Goal: Task Accomplishment & Management: Use online tool/utility

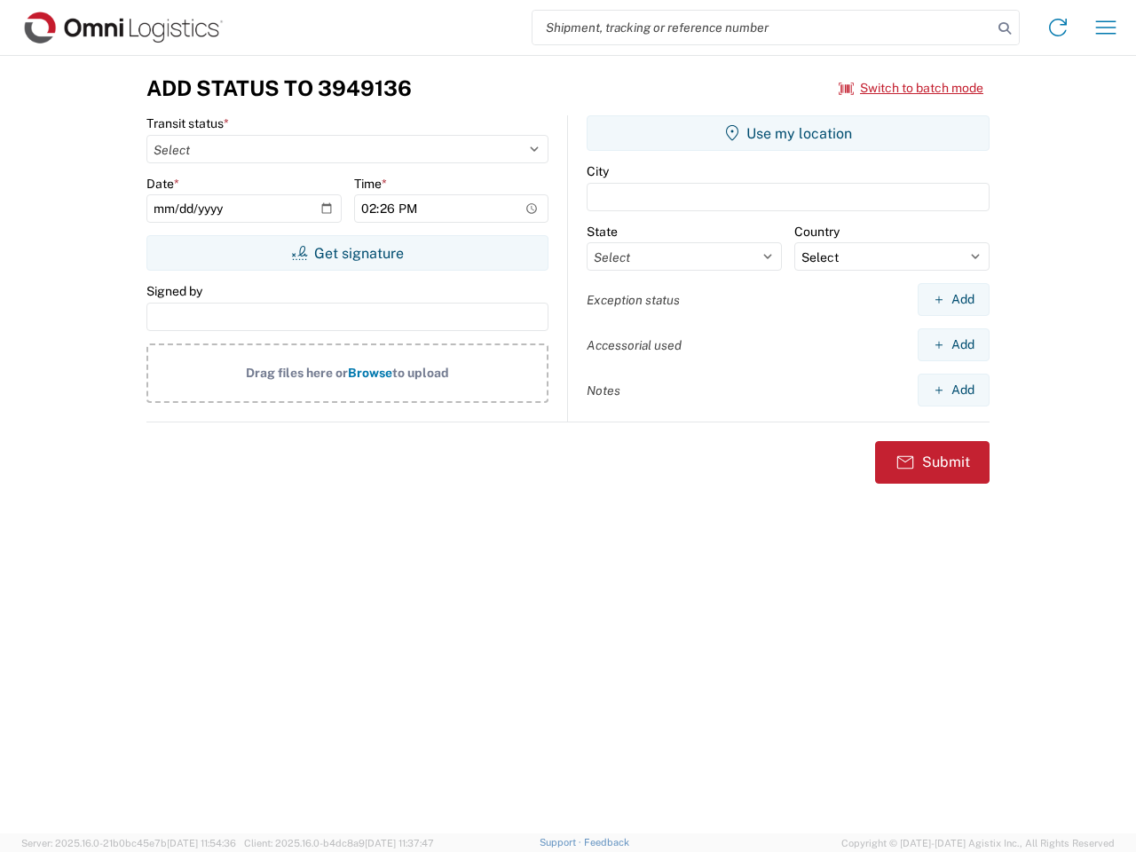
click at [763, 28] on input "search" at bounding box center [763, 28] width 460 height 34
click at [1005, 28] on icon at bounding box center [1005, 28] width 25 height 25
click at [1058, 28] on icon at bounding box center [1058, 27] width 28 height 28
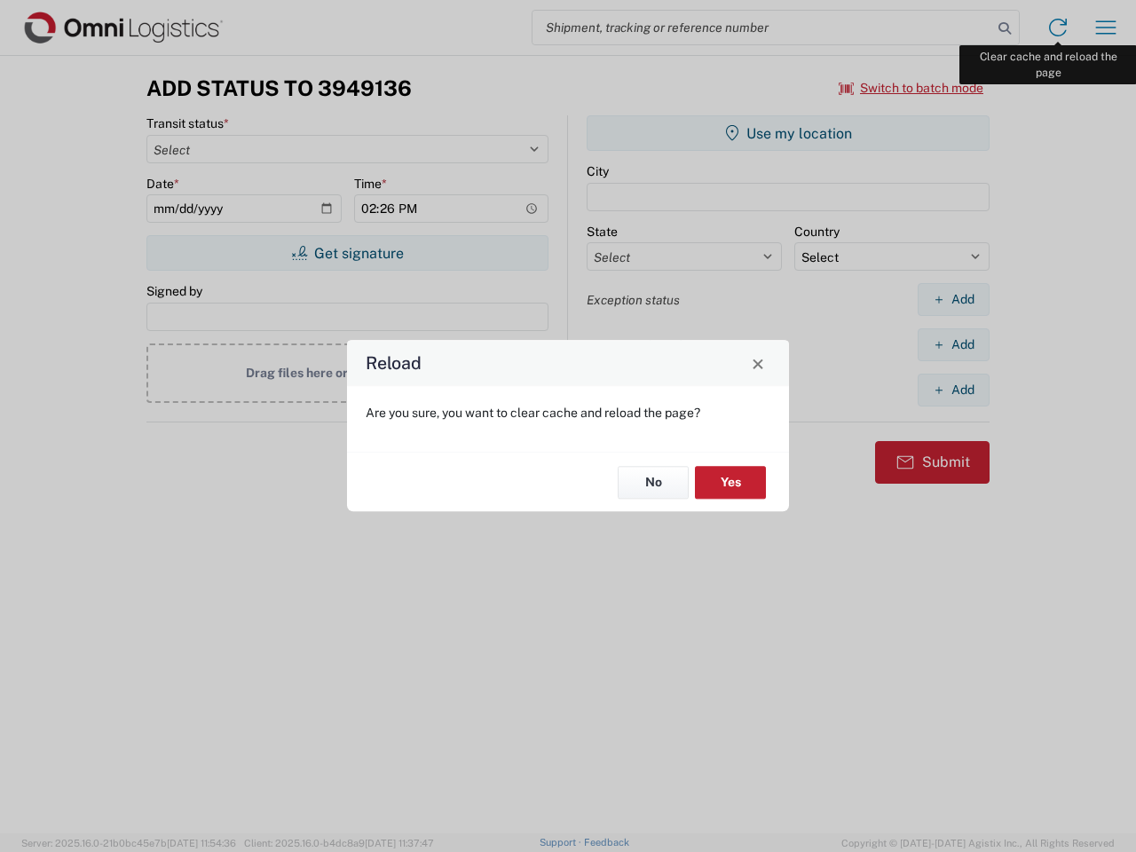
click at [1106, 28] on div "Reload Are you sure, you want to clear cache and reload the page? No Yes" at bounding box center [568, 426] width 1136 height 852
click at [912, 88] on div "Reload Are you sure, you want to clear cache and reload the page? No Yes" at bounding box center [568, 426] width 1136 height 852
click at [347, 253] on div "Reload Are you sure, you want to clear cache and reload the page? No Yes" at bounding box center [568, 426] width 1136 height 852
click at [788, 133] on div "Reload Are you sure, you want to clear cache and reload the page? No Yes" at bounding box center [568, 426] width 1136 height 852
click at [954, 299] on div "Reload Are you sure, you want to clear cache and reload the page? No Yes" at bounding box center [568, 426] width 1136 height 852
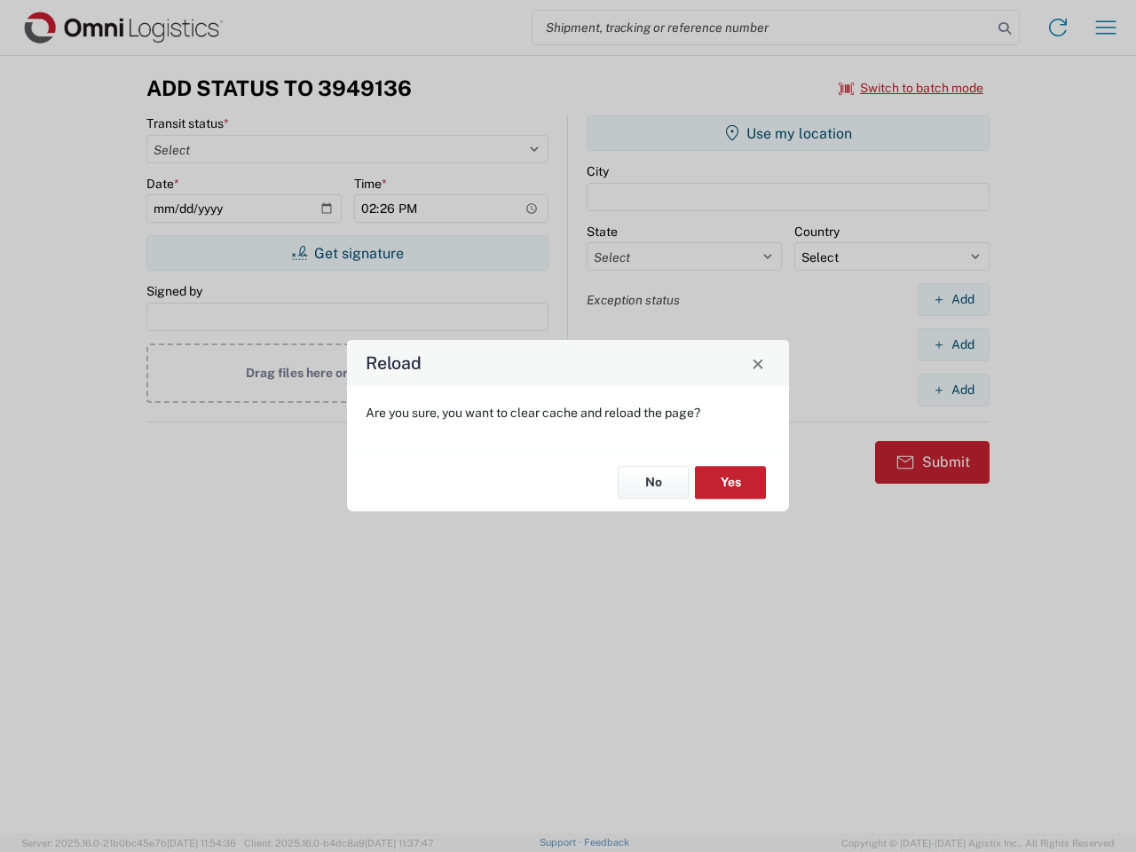
click at [954, 344] on div "Reload Are you sure, you want to clear cache and reload the page? No Yes" at bounding box center [568, 426] width 1136 height 852
click at [954, 390] on div "Reload Are you sure, you want to clear cache and reload the page? No Yes" at bounding box center [568, 426] width 1136 height 852
